Goal: Information Seeking & Learning: Check status

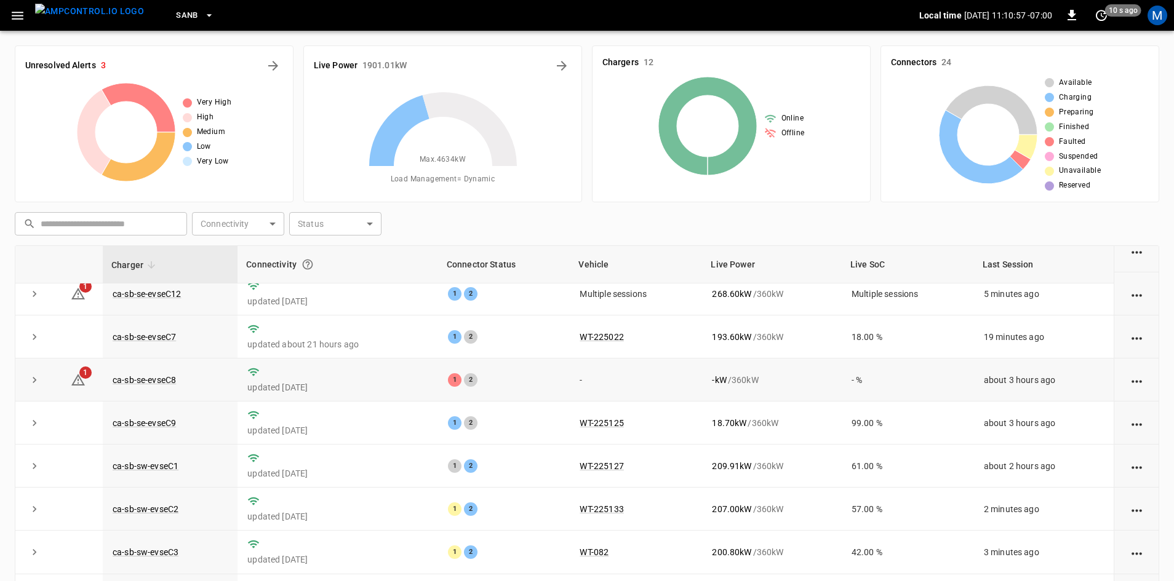
scroll to position [123, 0]
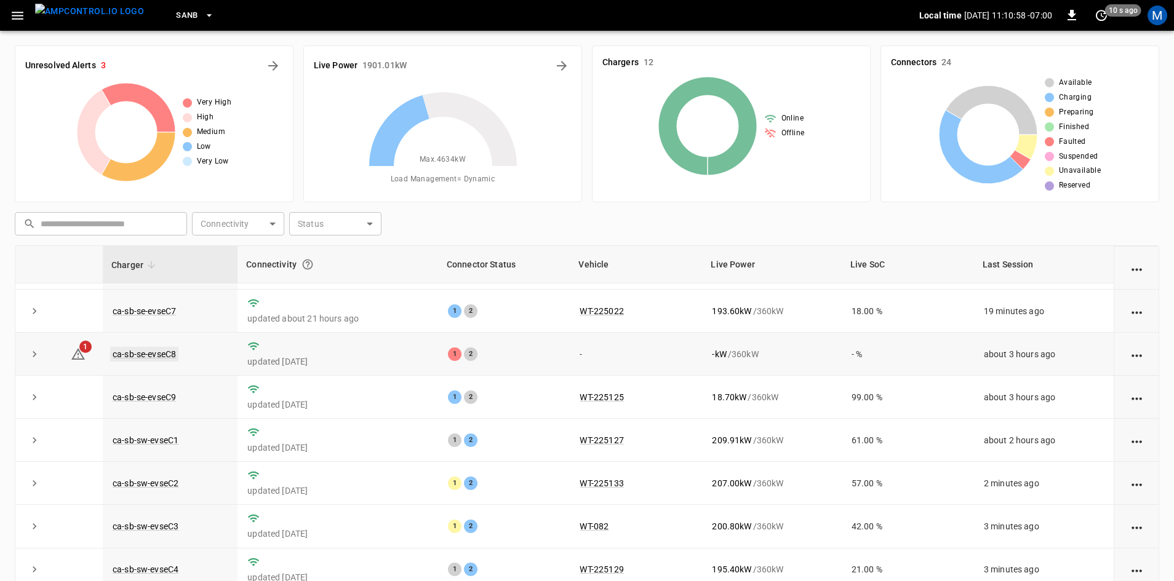
click at [159, 360] on link "ca-sb-se-evseC8" at bounding box center [144, 354] width 68 height 15
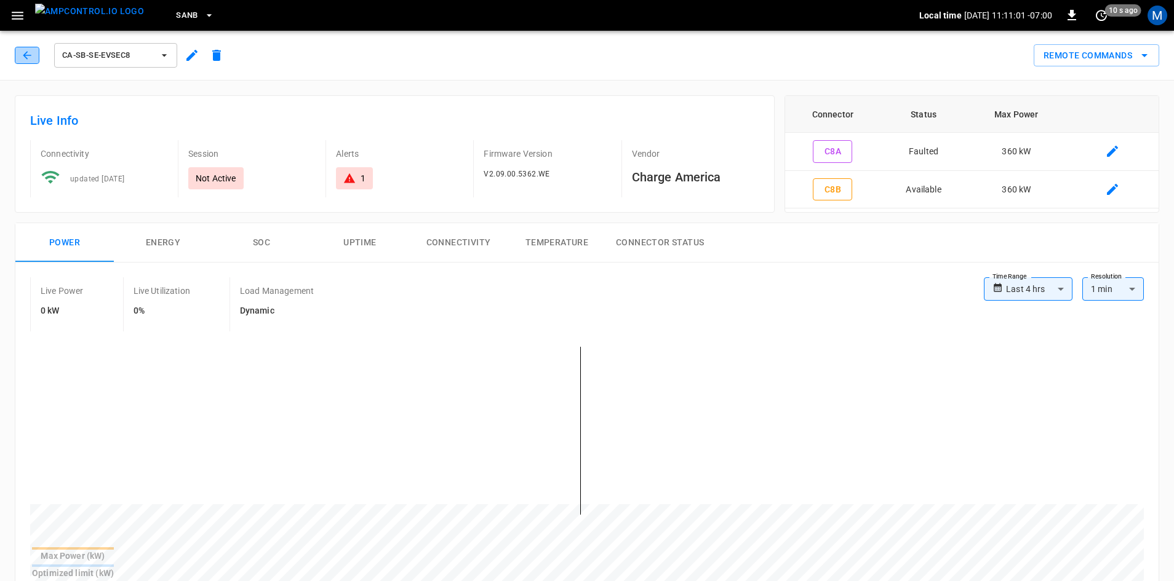
click at [36, 57] on button "button" at bounding box center [27, 55] width 25 height 17
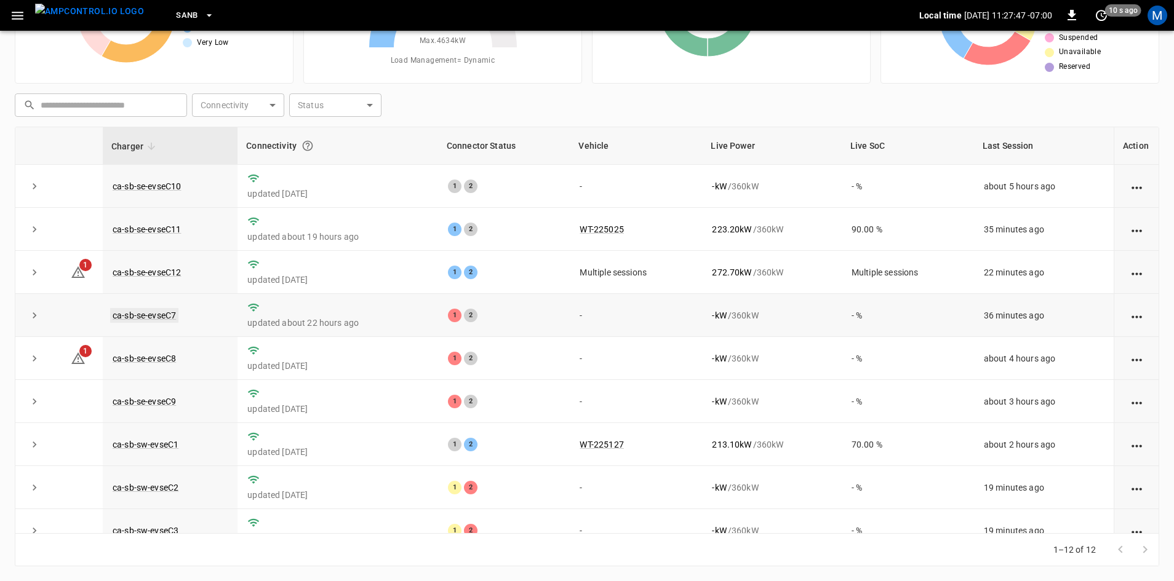
click at [160, 314] on link "ca-sb-se-evseC7" at bounding box center [144, 315] width 68 height 15
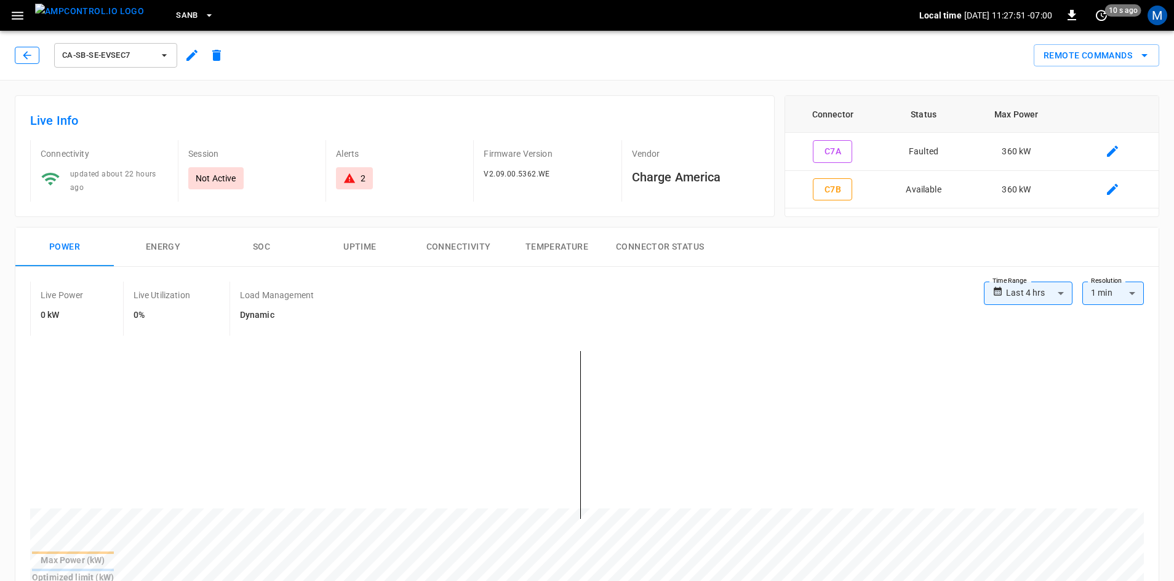
click at [27, 53] on icon "button" at bounding box center [27, 55] width 12 height 12
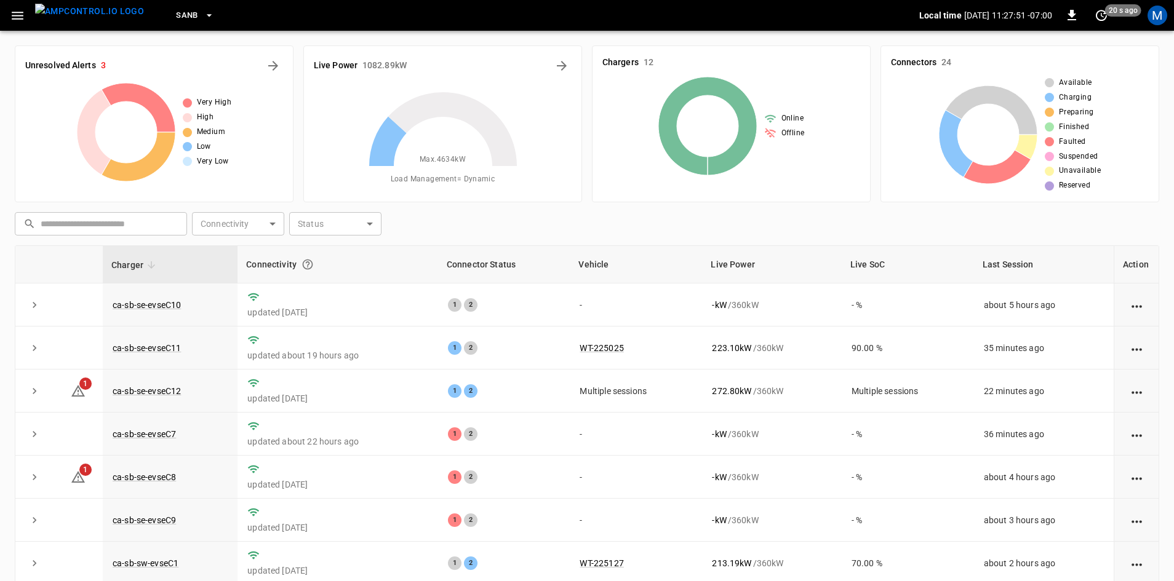
scroll to position [119, 0]
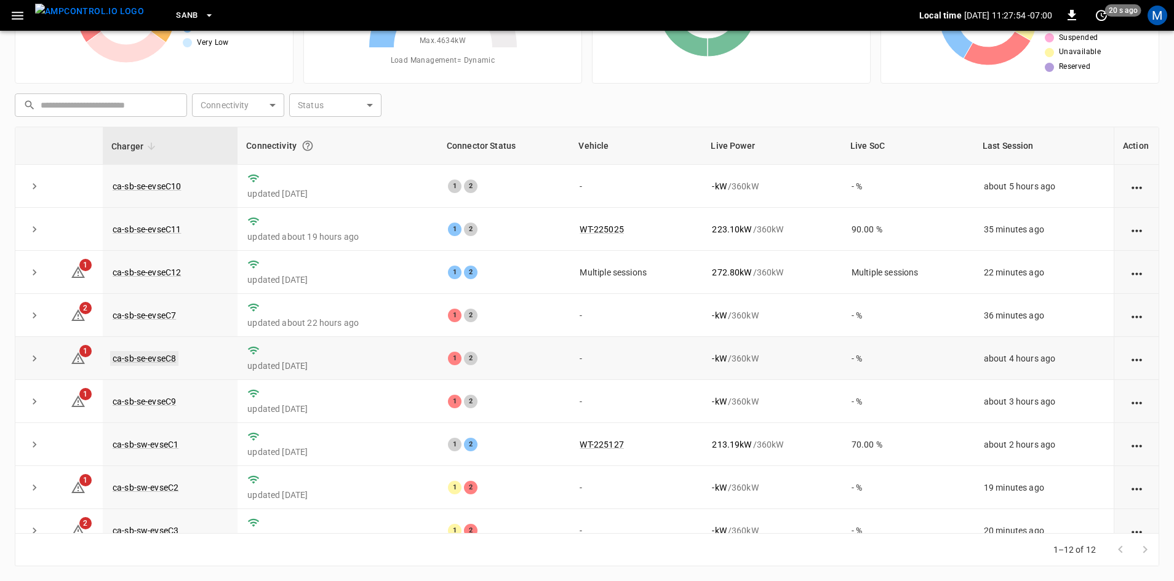
click at [149, 362] on link "ca-sb-se-evseC8" at bounding box center [144, 358] width 68 height 15
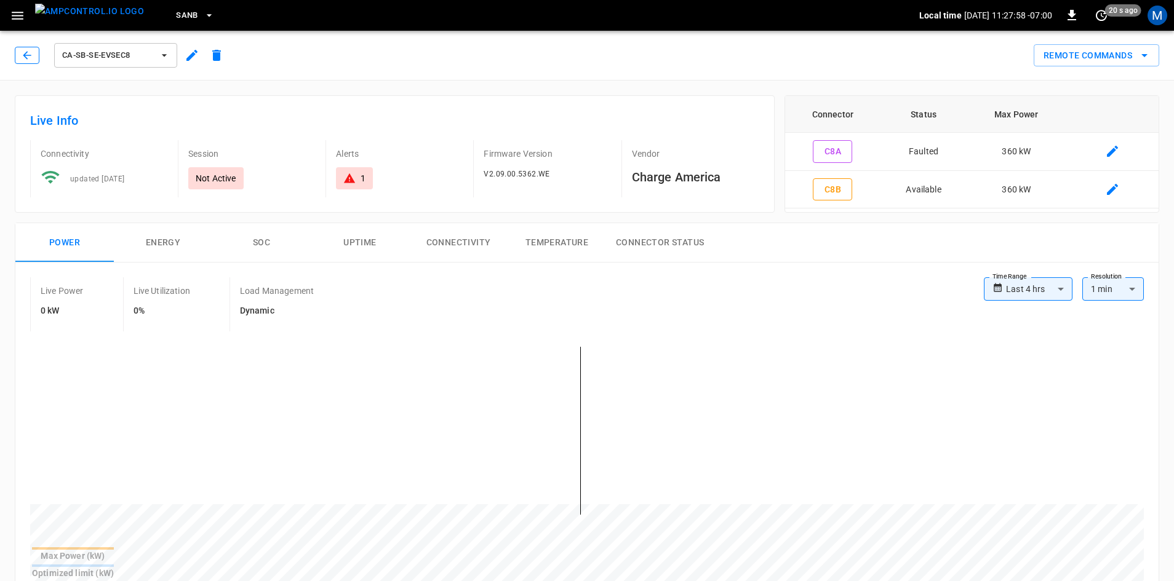
click at [18, 60] on button "button" at bounding box center [27, 55] width 25 height 17
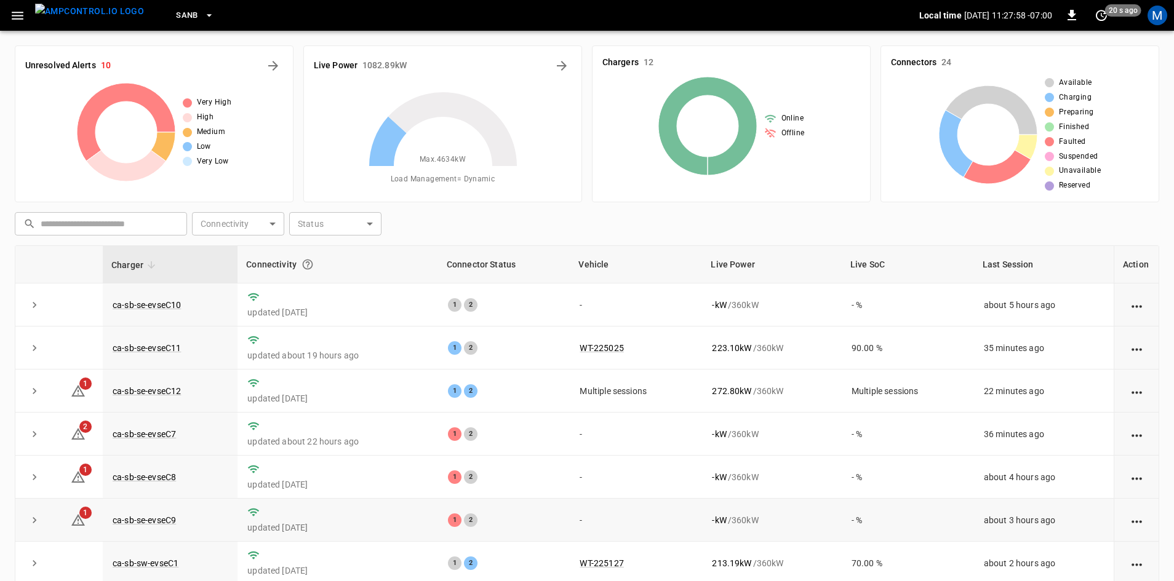
scroll to position [119, 0]
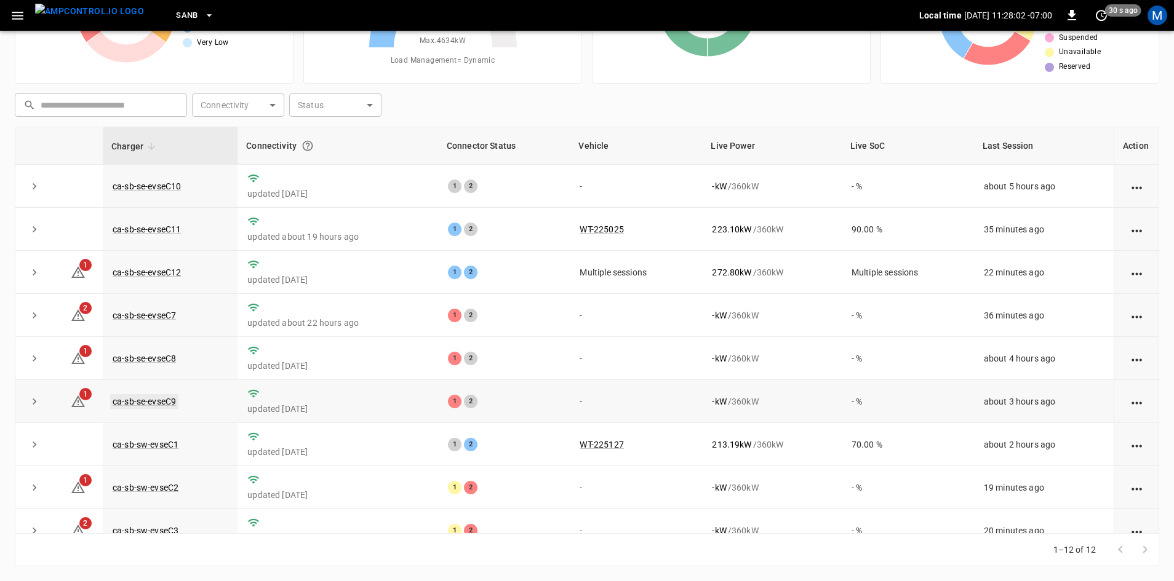
click at [161, 406] on link "ca-sb-se-evseC9" at bounding box center [144, 401] width 68 height 15
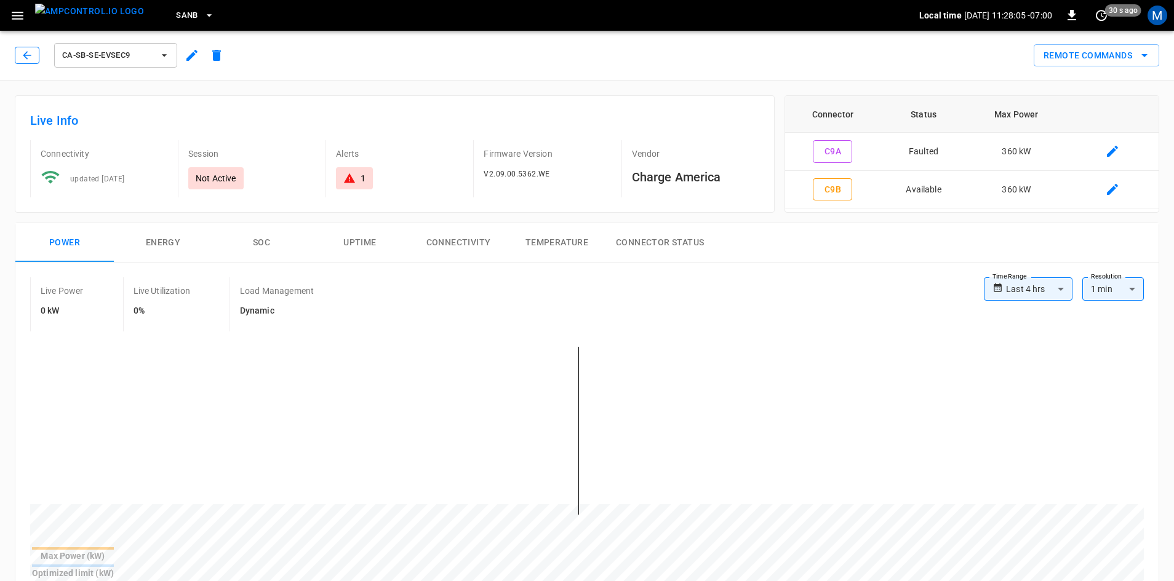
click at [19, 62] on button "button" at bounding box center [27, 55] width 25 height 17
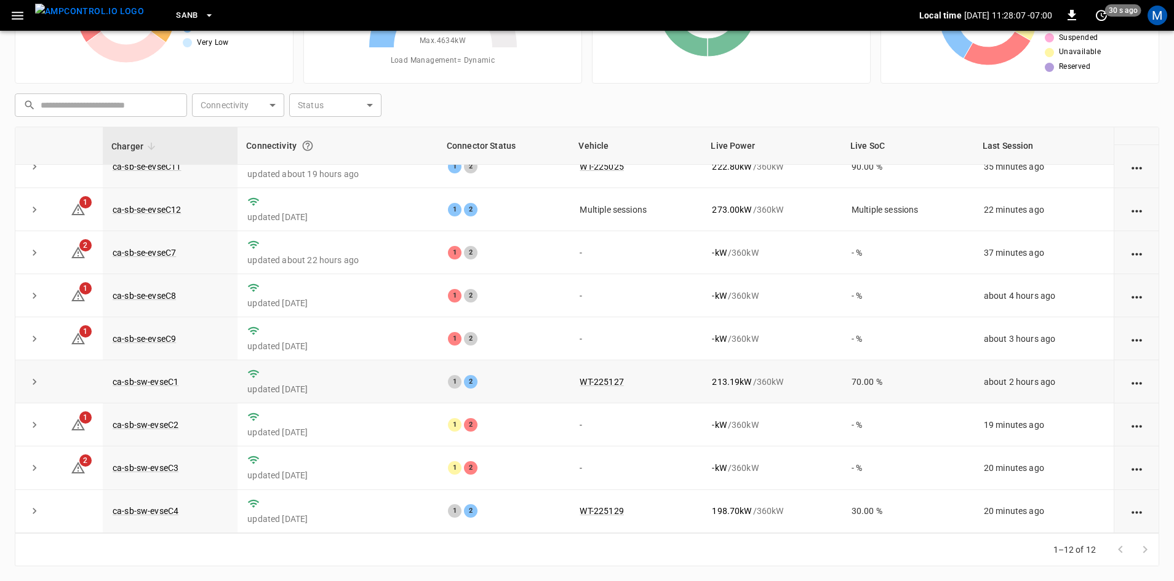
scroll to position [156, 0]
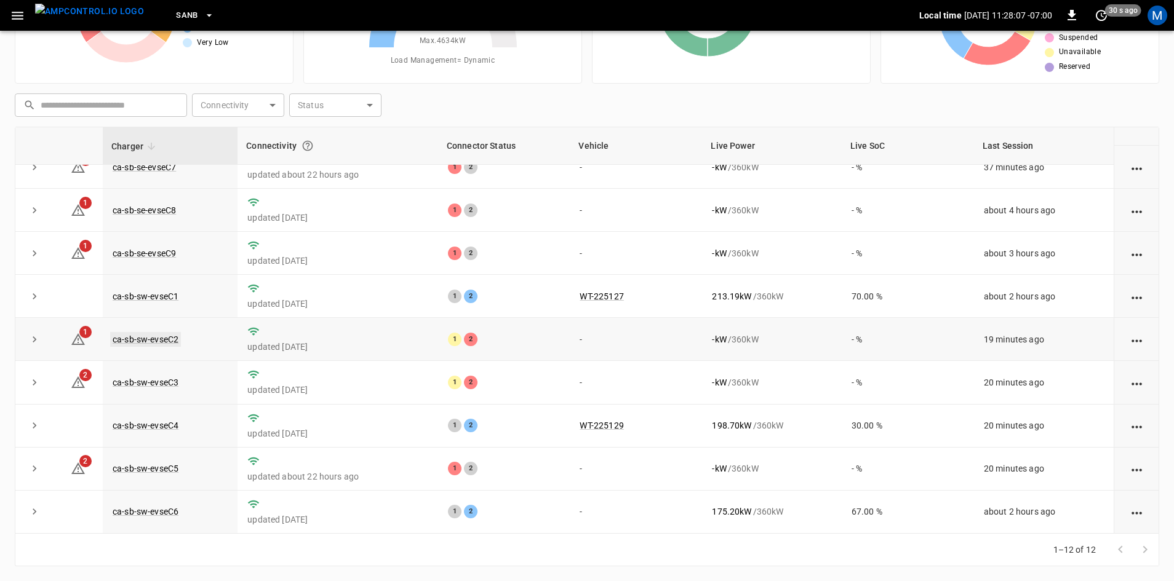
click at [167, 336] on link "ca-sb-sw-evseC2" at bounding box center [145, 339] width 71 height 15
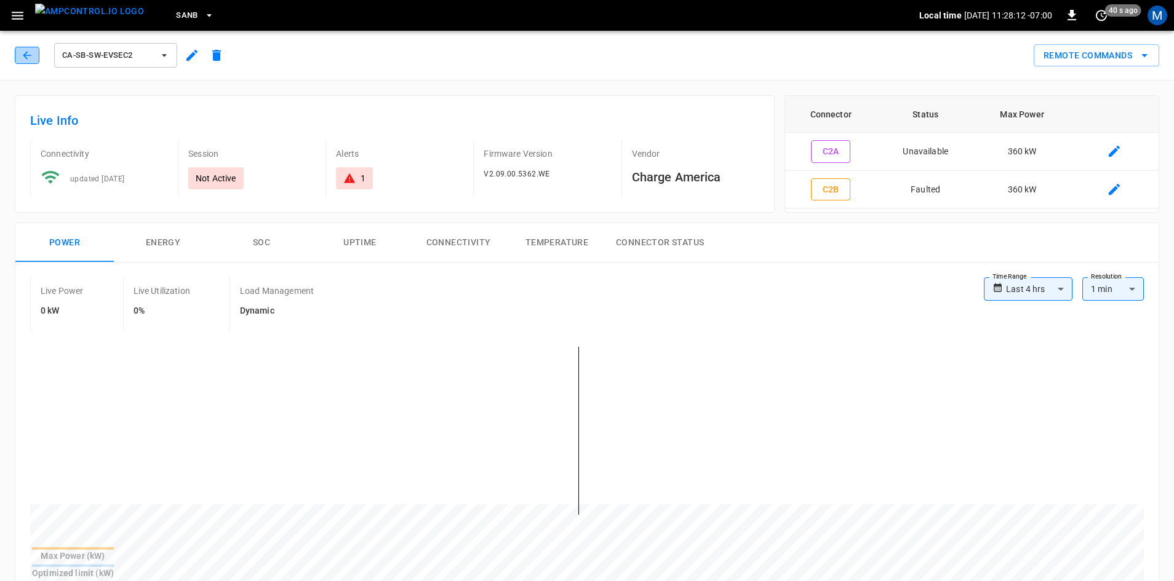
click at [25, 58] on icon "button" at bounding box center [27, 55] width 12 height 12
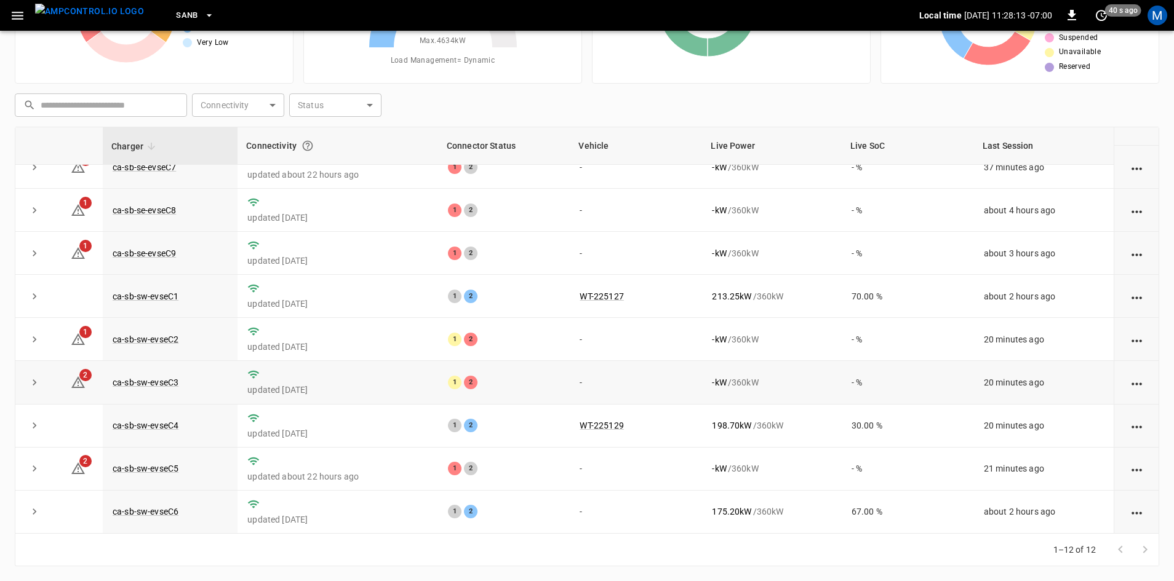
scroll to position [156, 0]
click at [167, 375] on link "ca-sb-sw-evseC3" at bounding box center [145, 382] width 71 height 15
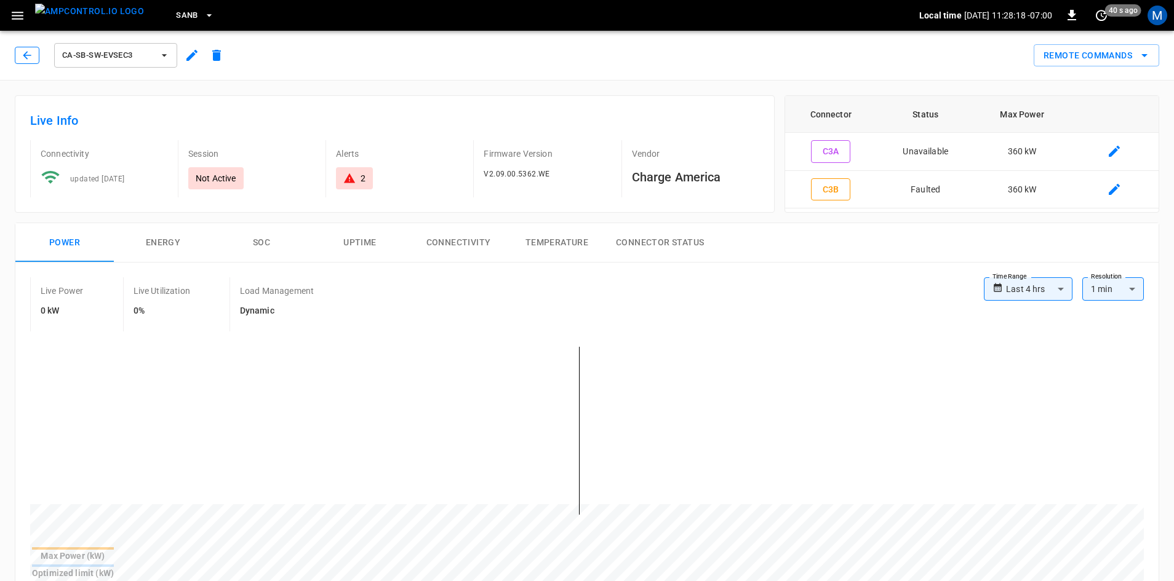
click at [34, 58] on button "button" at bounding box center [27, 55] width 25 height 17
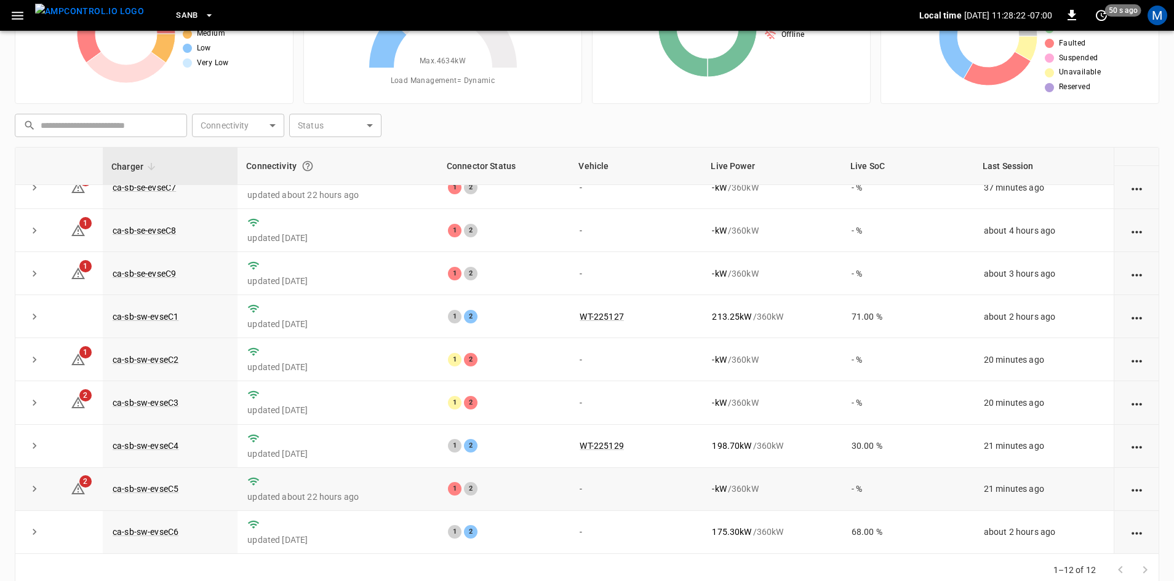
scroll to position [119, 0]
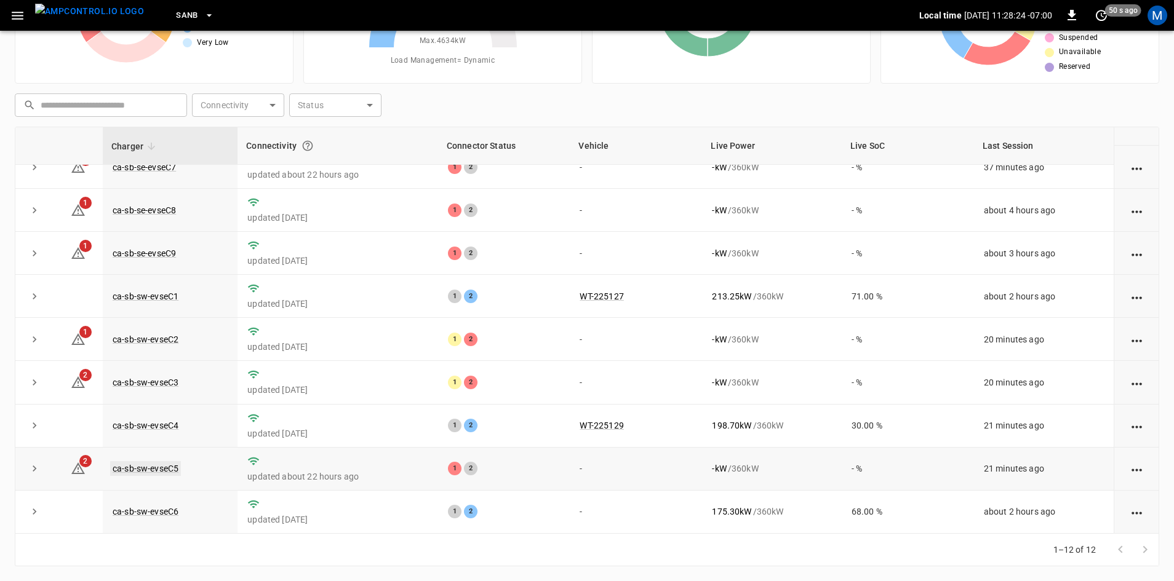
click at [157, 464] on link "ca-sb-sw-evseC5" at bounding box center [145, 468] width 71 height 15
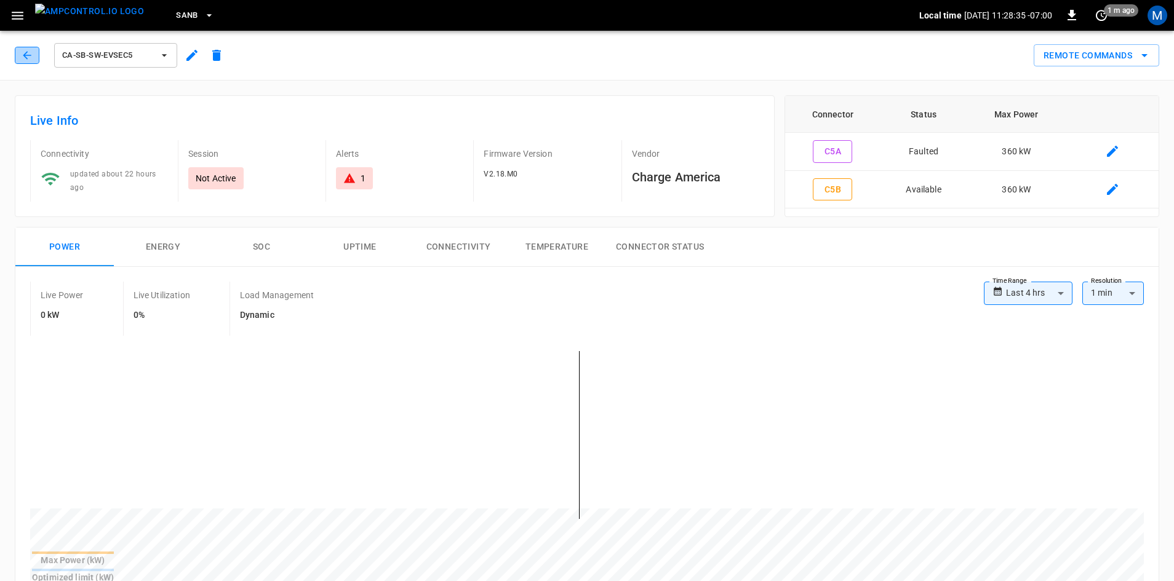
click at [22, 58] on icon "button" at bounding box center [27, 55] width 12 height 12
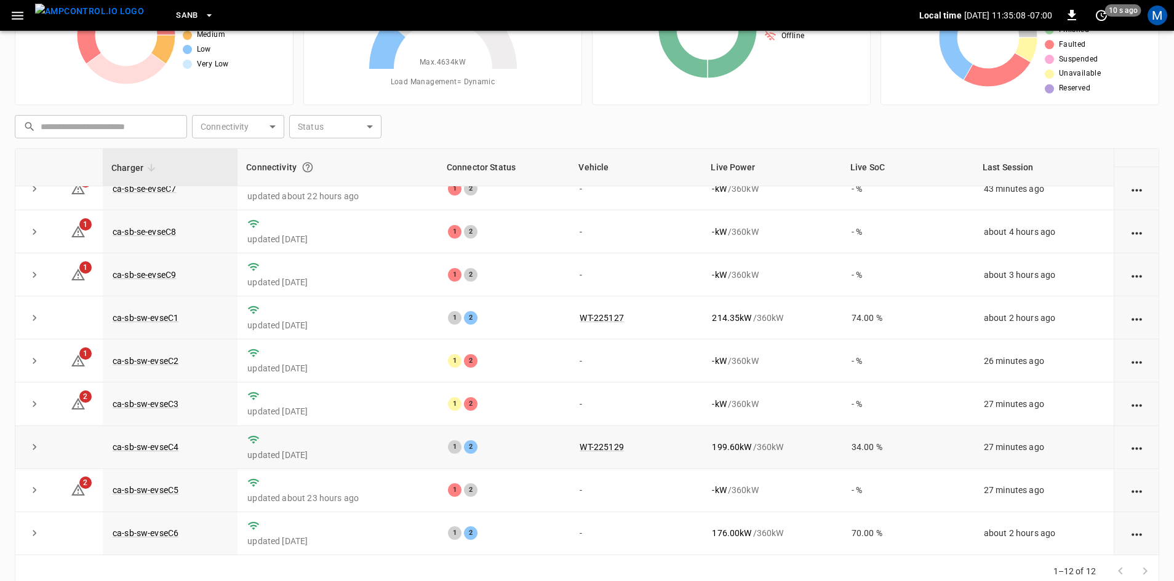
scroll to position [119, 0]
